Goal: Information Seeking & Learning: Find specific fact

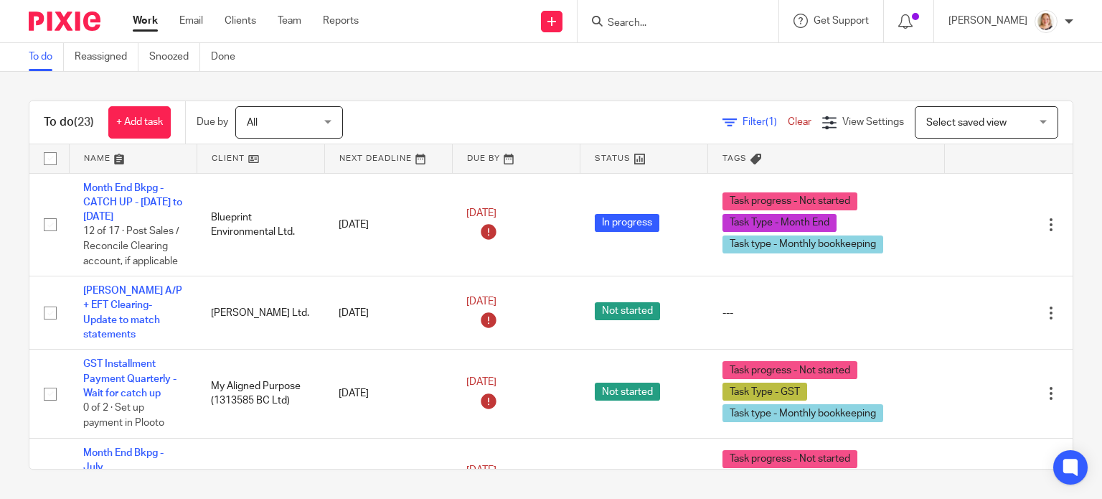
click at [697, 27] on input "Search" at bounding box center [670, 23] width 129 height 13
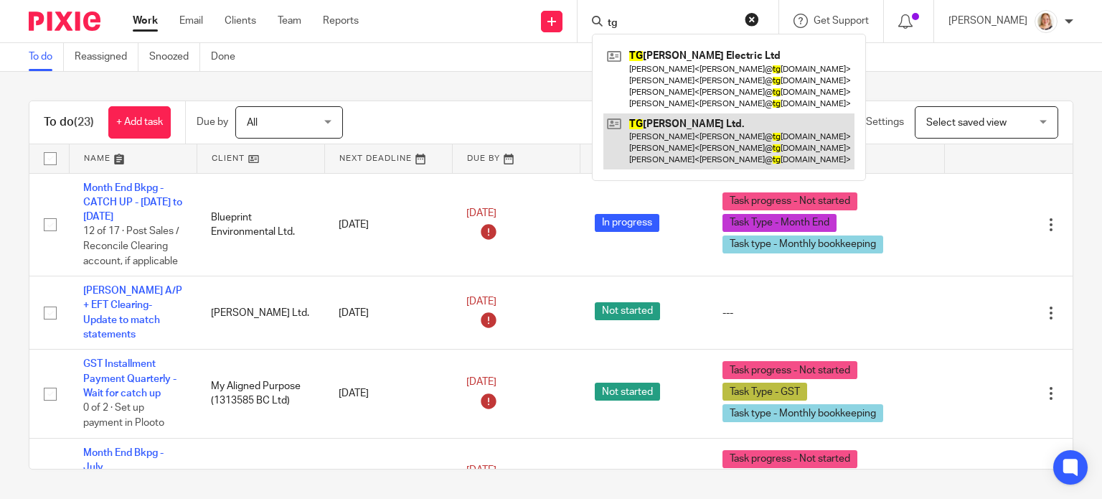
type input "tg"
click at [671, 151] on link at bounding box center [729, 141] width 251 height 57
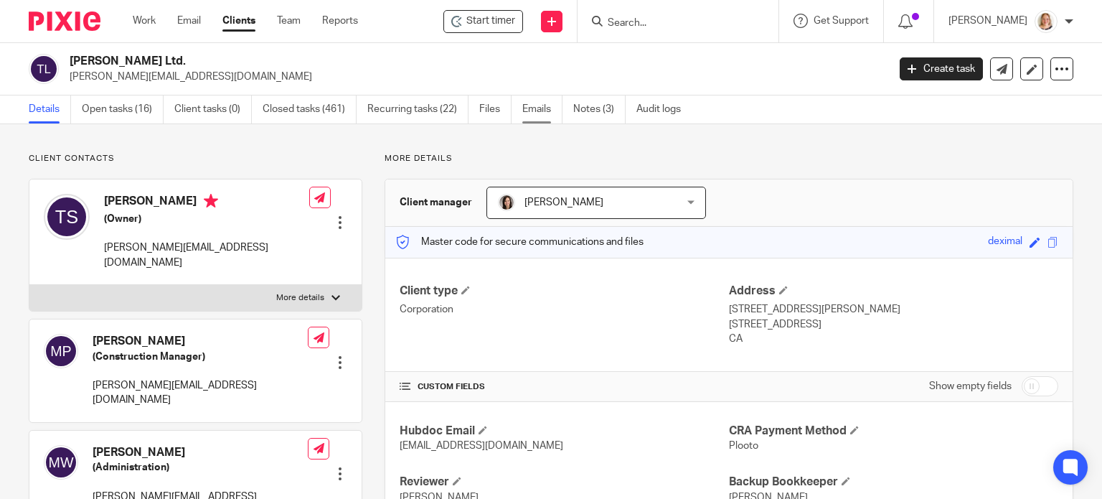
click at [545, 117] on link "Emails" at bounding box center [543, 109] width 40 height 28
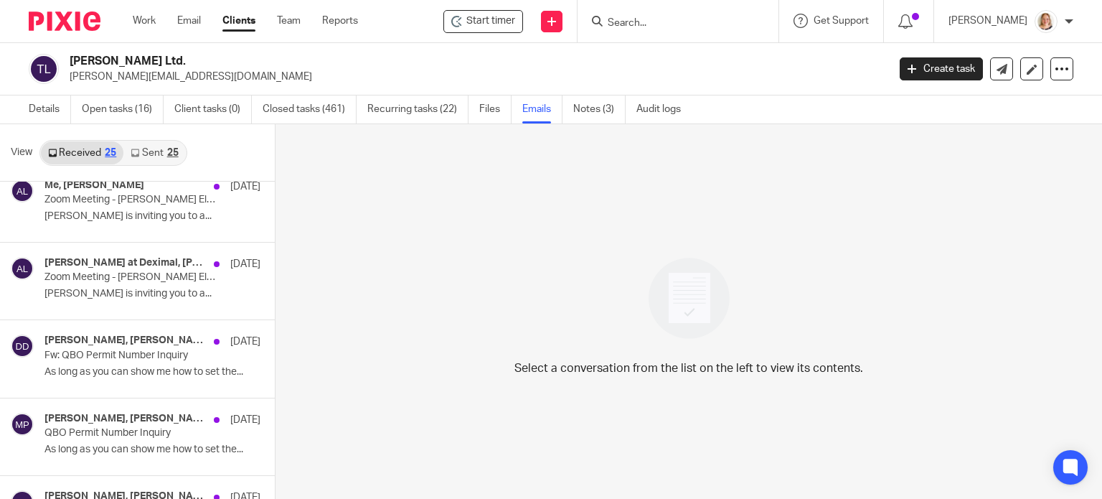
scroll to position [574, 0]
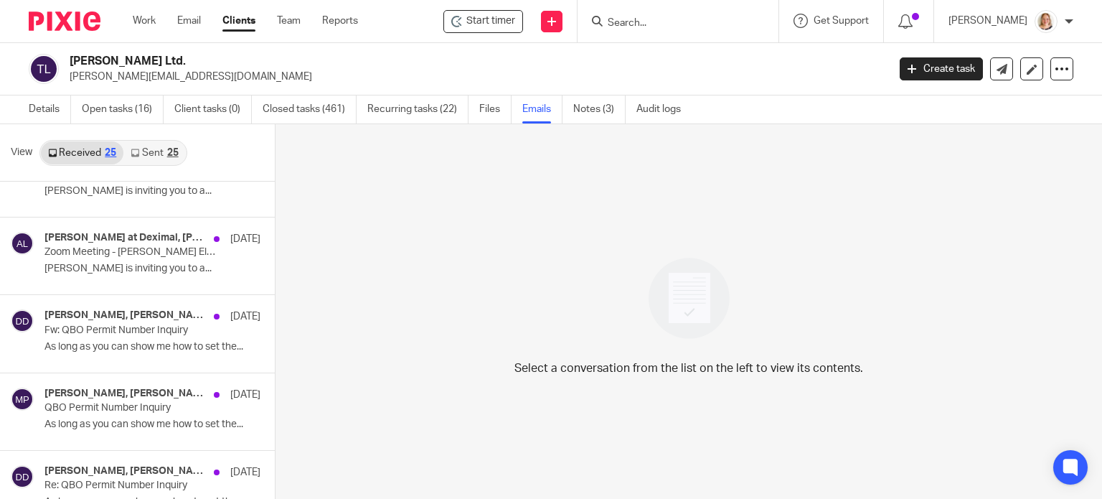
click at [153, 156] on link "Sent 25" at bounding box center [154, 152] width 62 height 23
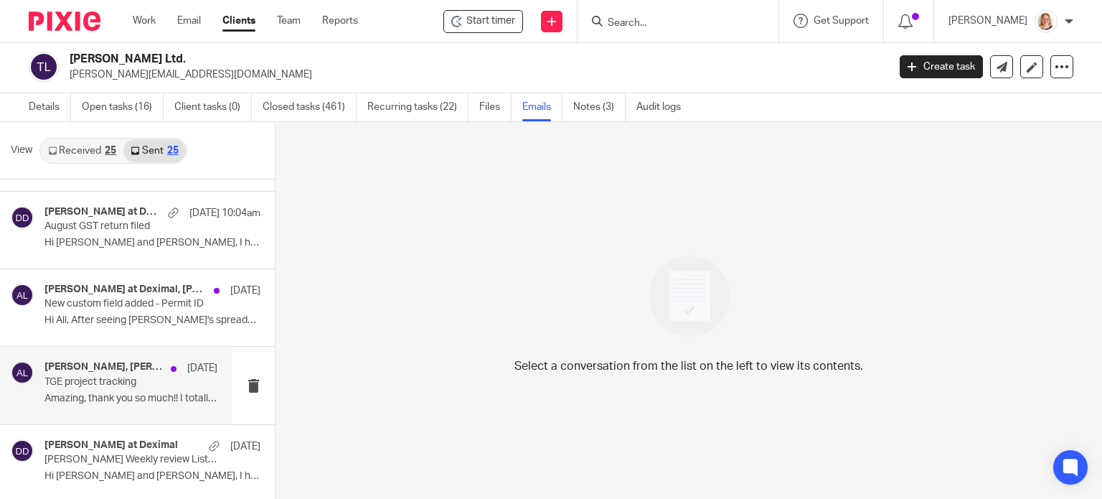
scroll to position [215, 0]
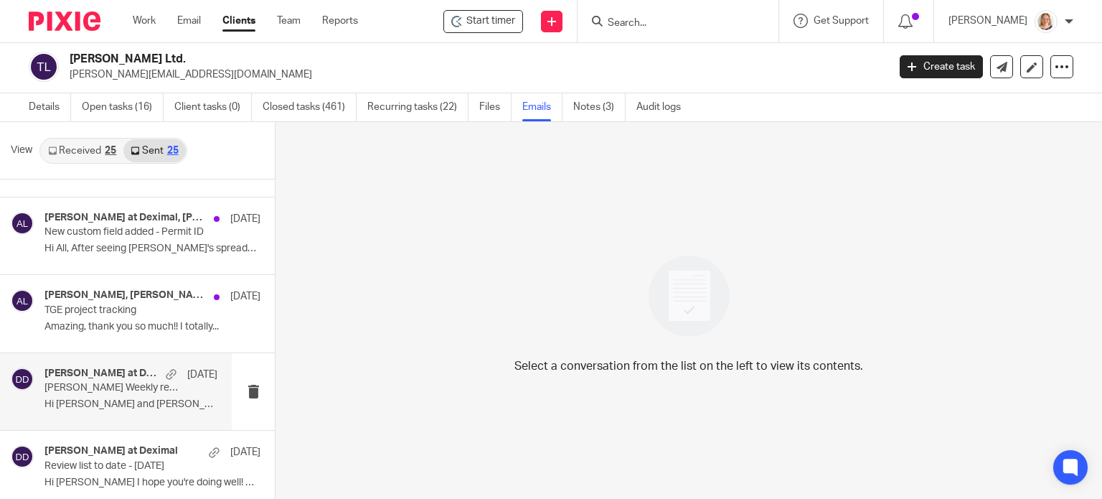
click at [93, 396] on div "Danielle at Deximal Sep 19 TG Schulz Weekly review List - September 19 2025 Hi …" at bounding box center [130, 391] width 173 height 48
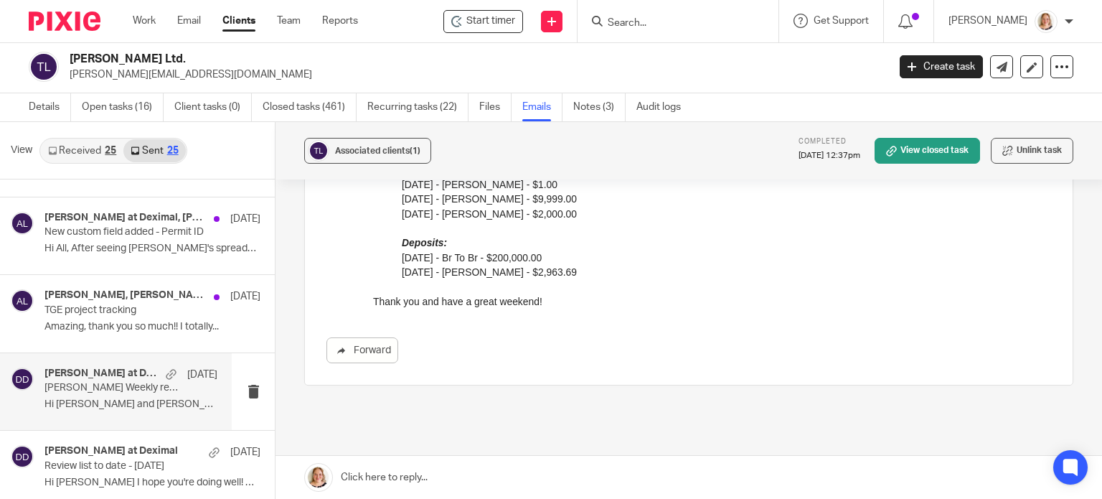
scroll to position [287, 0]
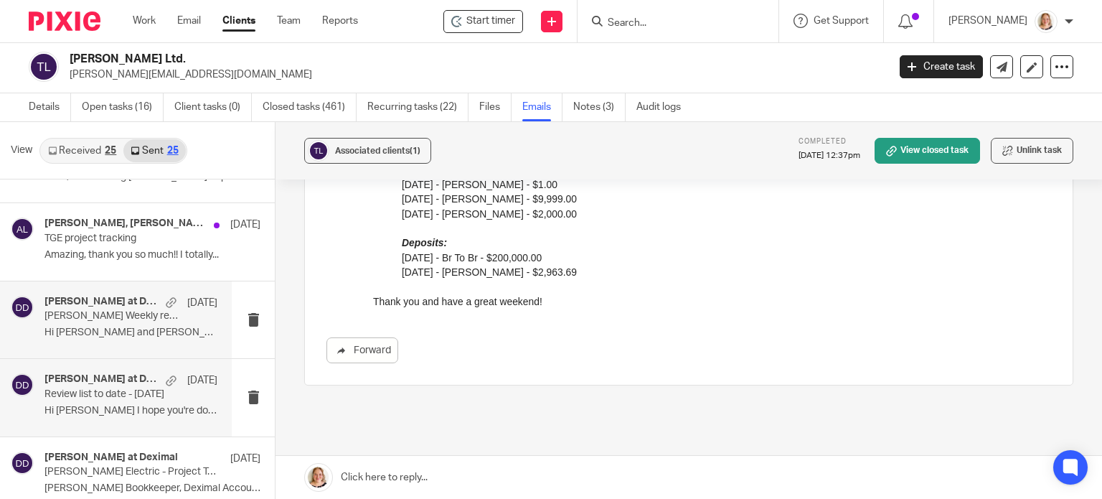
click at [159, 398] on p "Review list to date - Sept 19 2025" at bounding box center [113, 394] width 139 height 12
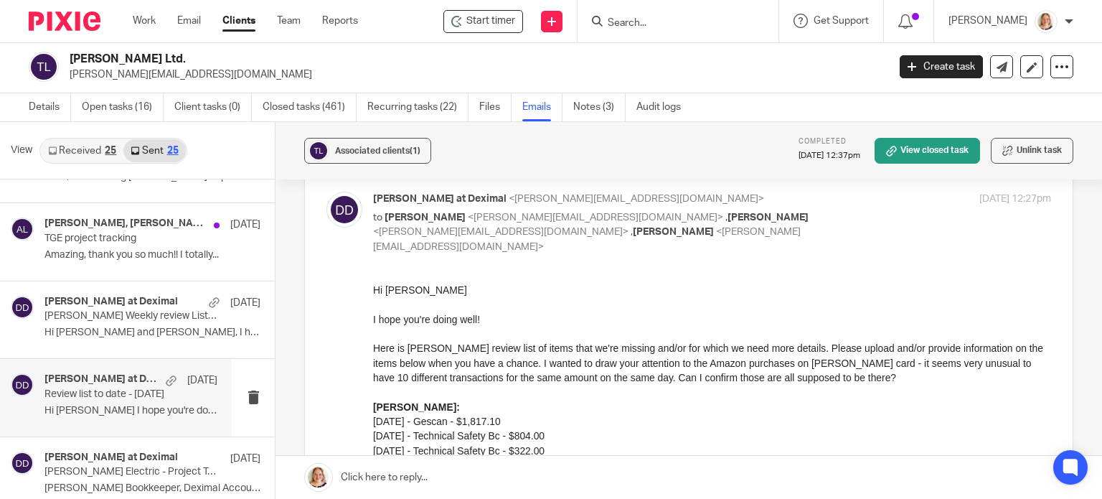
scroll to position [40, 0]
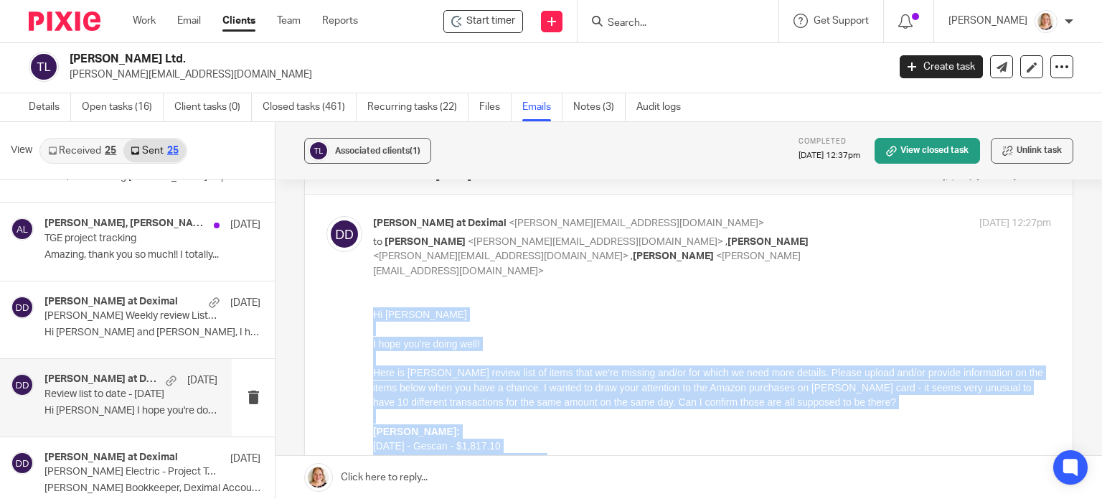
drag, startPoint x: 549, startPoint y: 1171, endPoint x: 371, endPoint y: 299, distance: 890.7
copy div "Hi Monique I hope you're doing well! Here is TG Schulz's review list of items t…"
